Goal: Check status

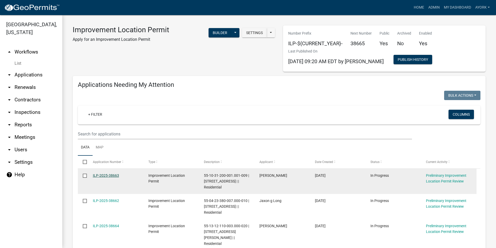
click at [107, 174] on link "ILP-2025-38663" at bounding box center [106, 175] width 26 height 4
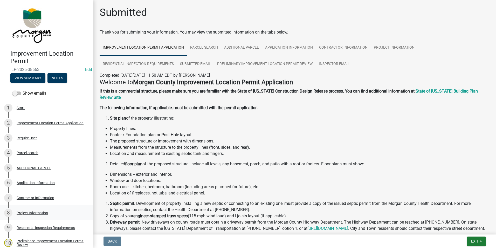
click at [32, 211] on div "Project Information" at bounding box center [32, 213] width 31 height 4
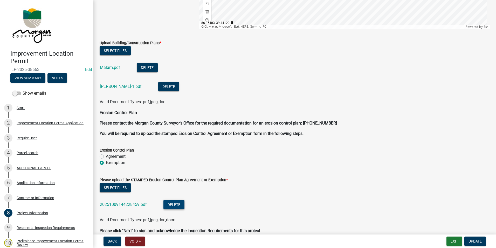
scroll to position [1162, 0]
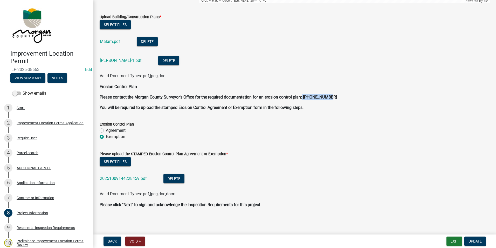
drag, startPoint x: 336, startPoint y: 98, endPoint x: 304, endPoint y: 98, distance: 32.7
click at [304, 98] on p "Please contact the Morgan County Surveyor's Office for the required documentati…" at bounding box center [295, 97] width 390 height 6
click at [457, 239] on button "Exit" at bounding box center [455, 240] width 16 height 9
